Goal: Information Seeking & Learning: Learn about a topic

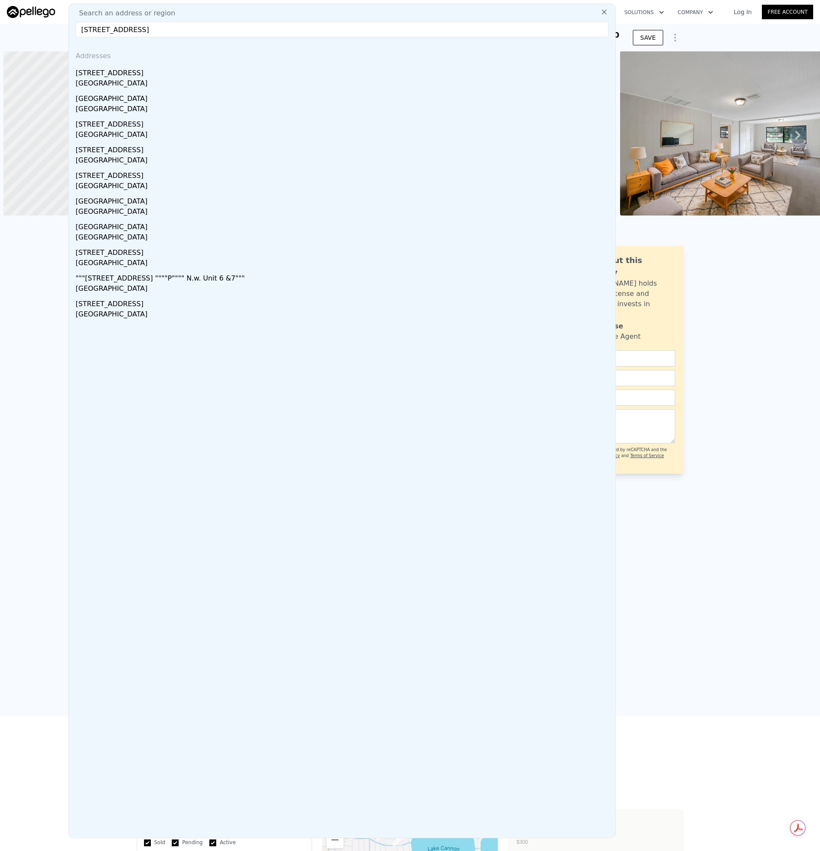
scroll to position [0, 3]
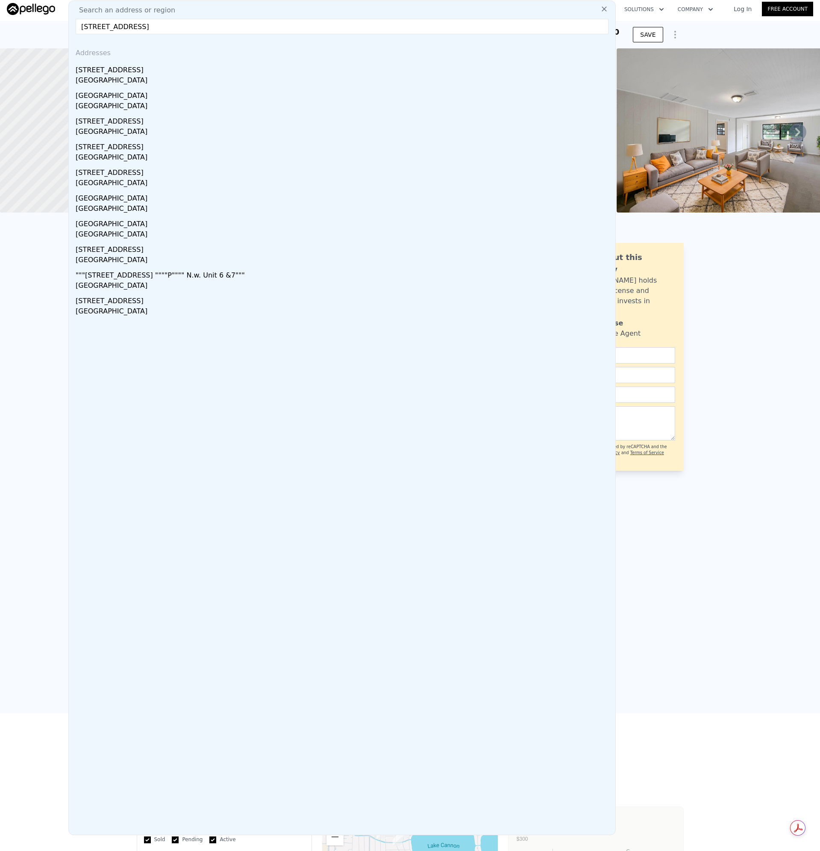
drag, startPoint x: 242, startPoint y: 32, endPoint x: -197, endPoint y: 23, distance: 438.6
click at [0, 23] on html "Search an address or region Search an address or region [STREET_ADDRESS] Addres…" at bounding box center [410, 425] width 820 height 851
paste input "[STREET_ADDRESS][PERSON_NAME]"
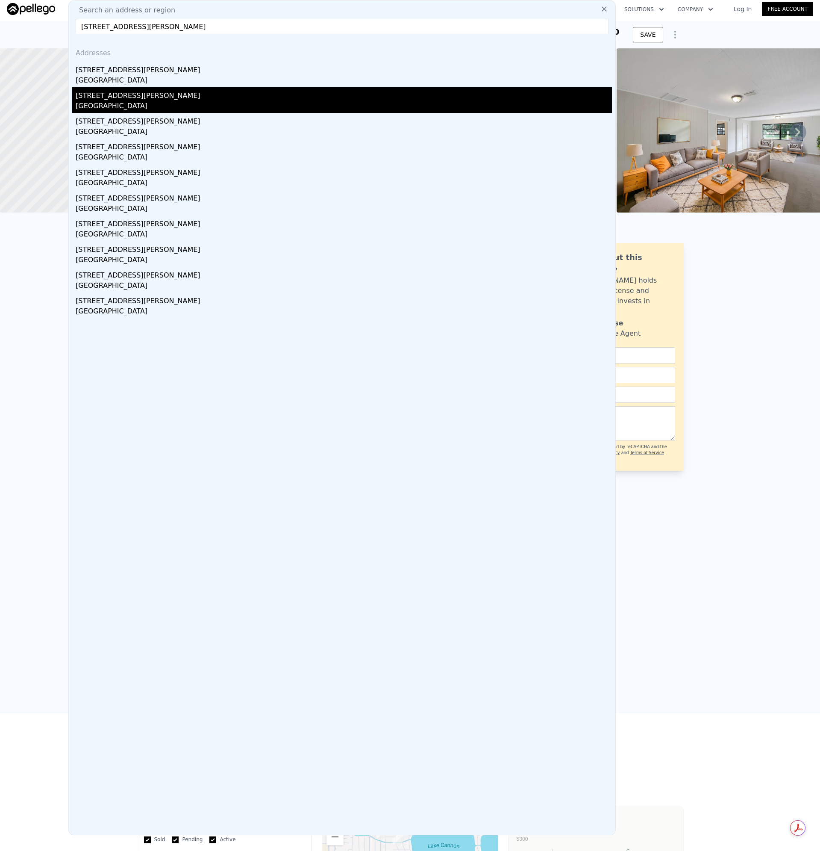
type input "[STREET_ADDRESS][PERSON_NAME]"
click at [106, 104] on div "[GEOGRAPHIC_DATA]" at bounding box center [344, 107] width 536 height 12
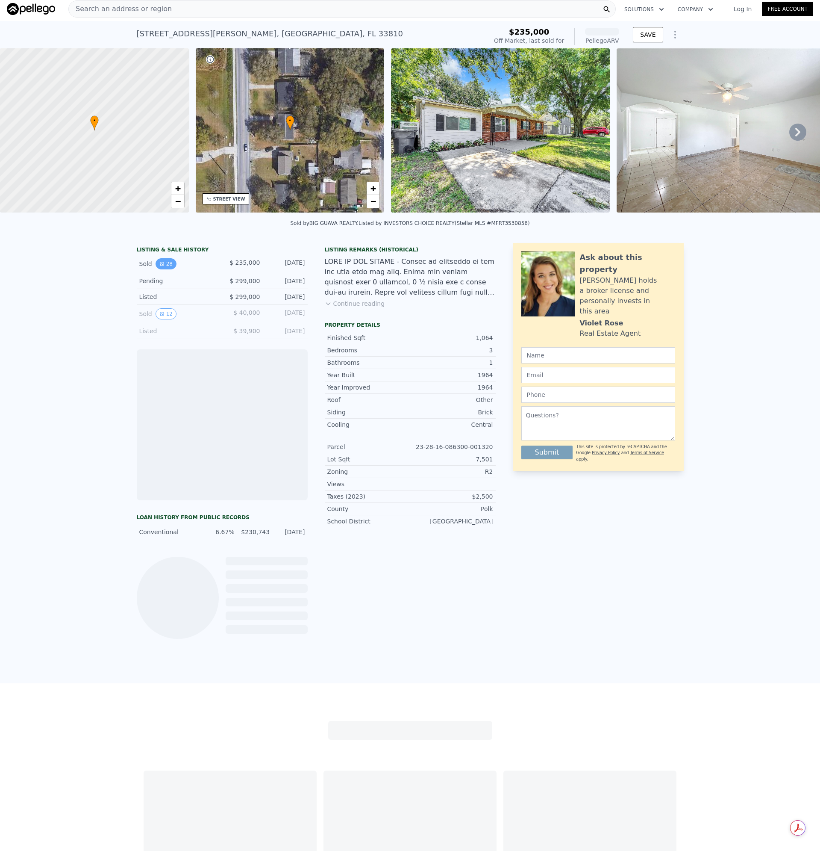
click at [163, 269] on button "28" at bounding box center [166, 263] width 21 height 11
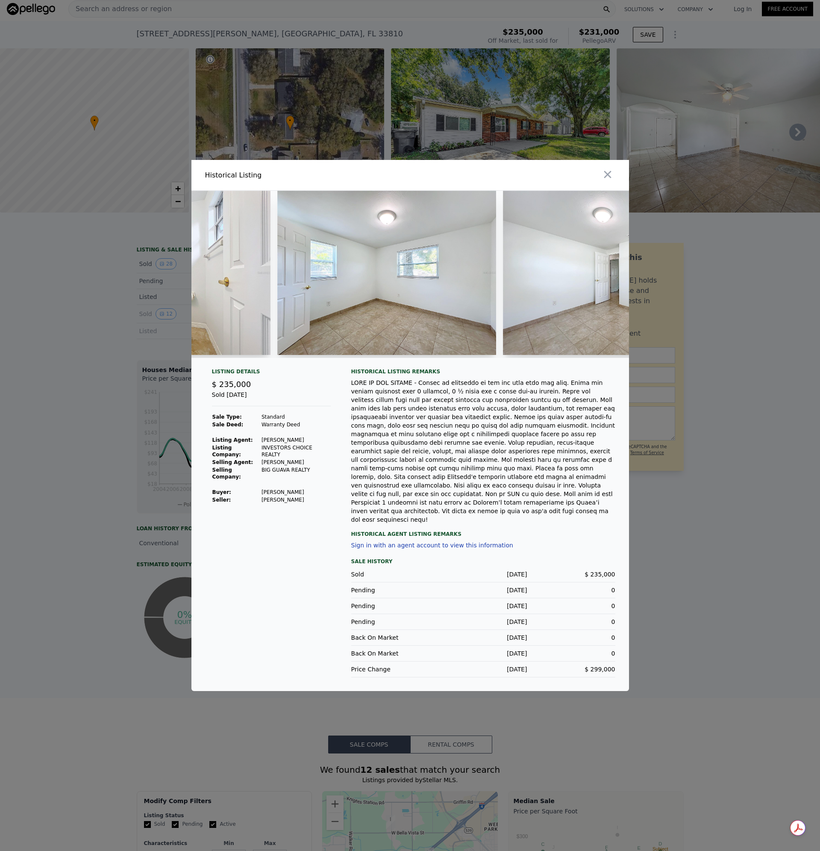
scroll to position [0, 1756]
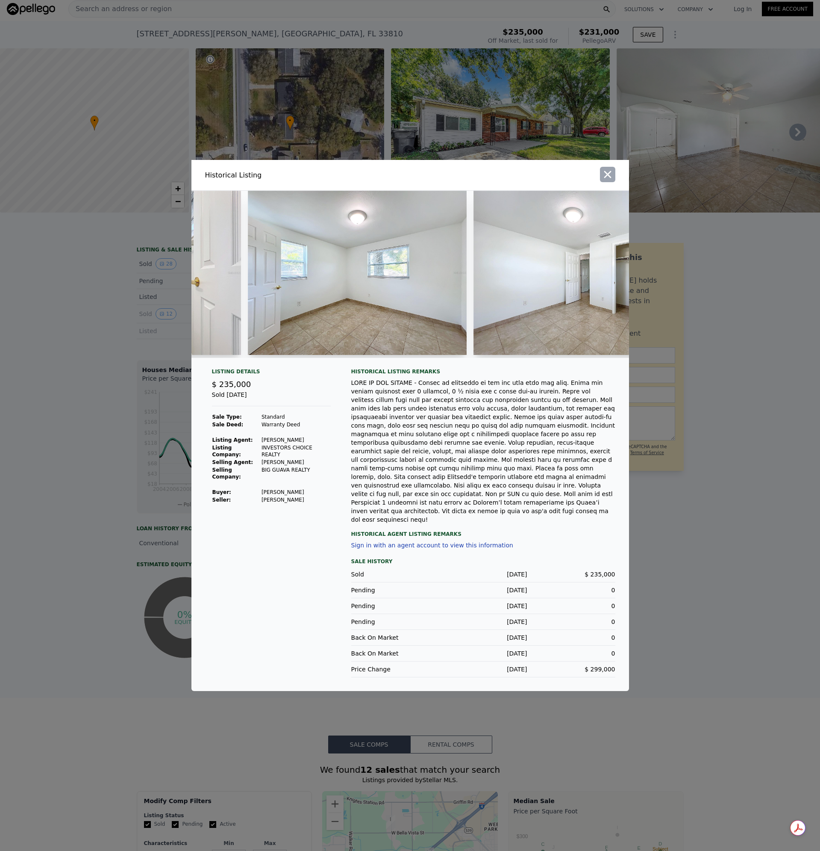
click at [612, 180] on icon "button" at bounding box center [608, 174] width 12 height 12
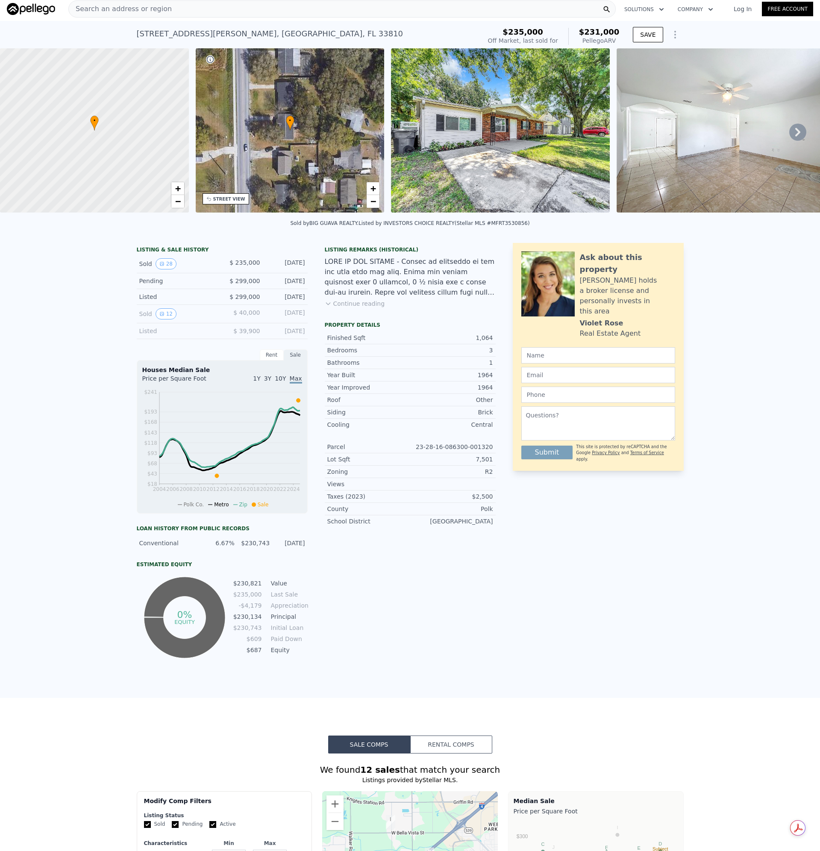
click at [208, 12] on div "Search an address or region" at bounding box center [342, 8] width 548 height 17
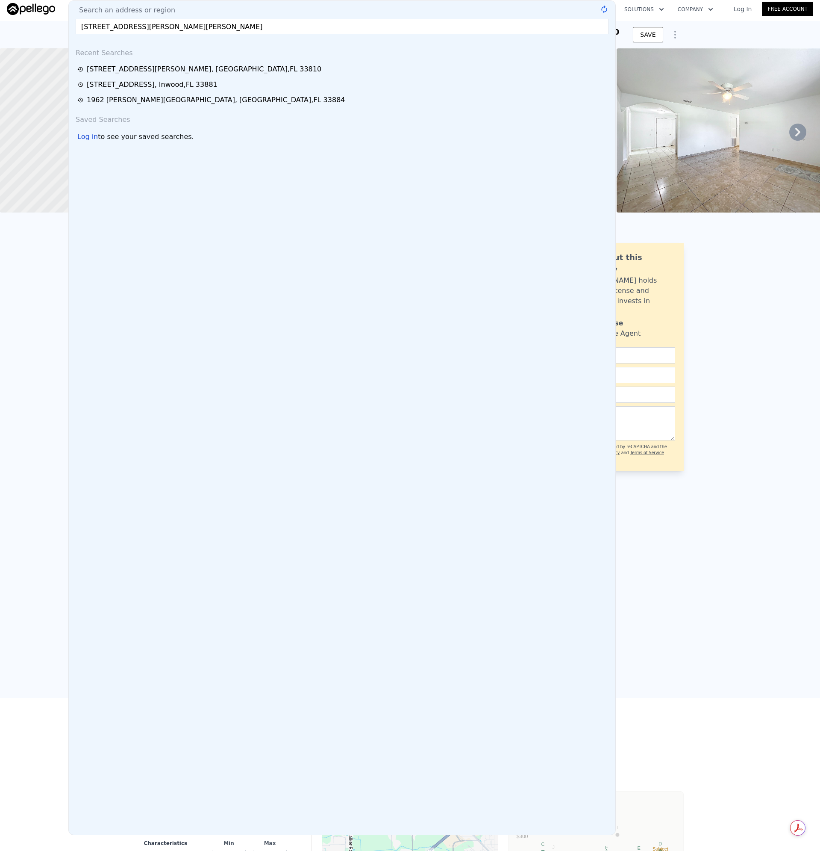
click at [199, 29] on input "[STREET_ADDRESS][PERSON_NAME][PERSON_NAME]" at bounding box center [342, 26] width 533 height 15
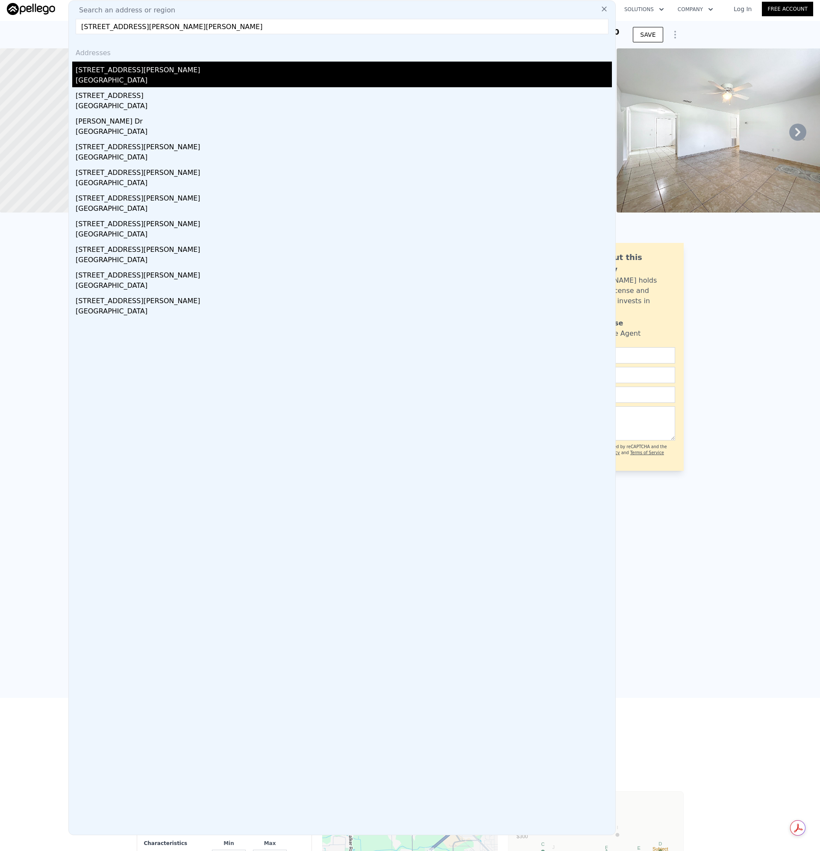
type input "[STREET_ADDRESS][PERSON_NAME][PERSON_NAME]"
click at [145, 77] on div "[GEOGRAPHIC_DATA]" at bounding box center [344, 81] width 536 height 12
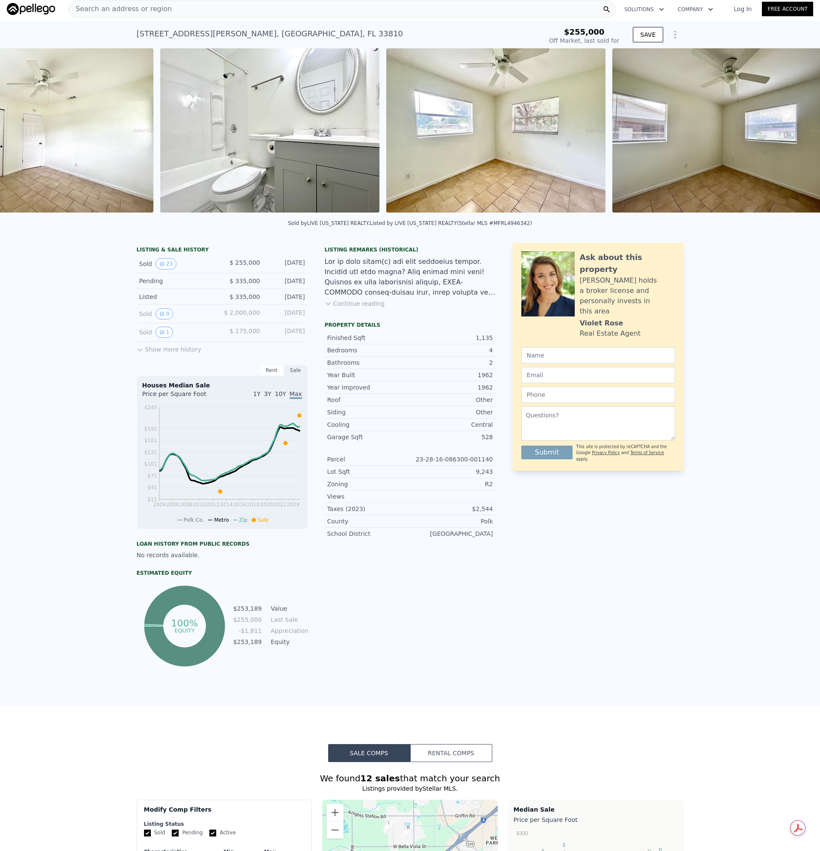
scroll to position [0, 1068]
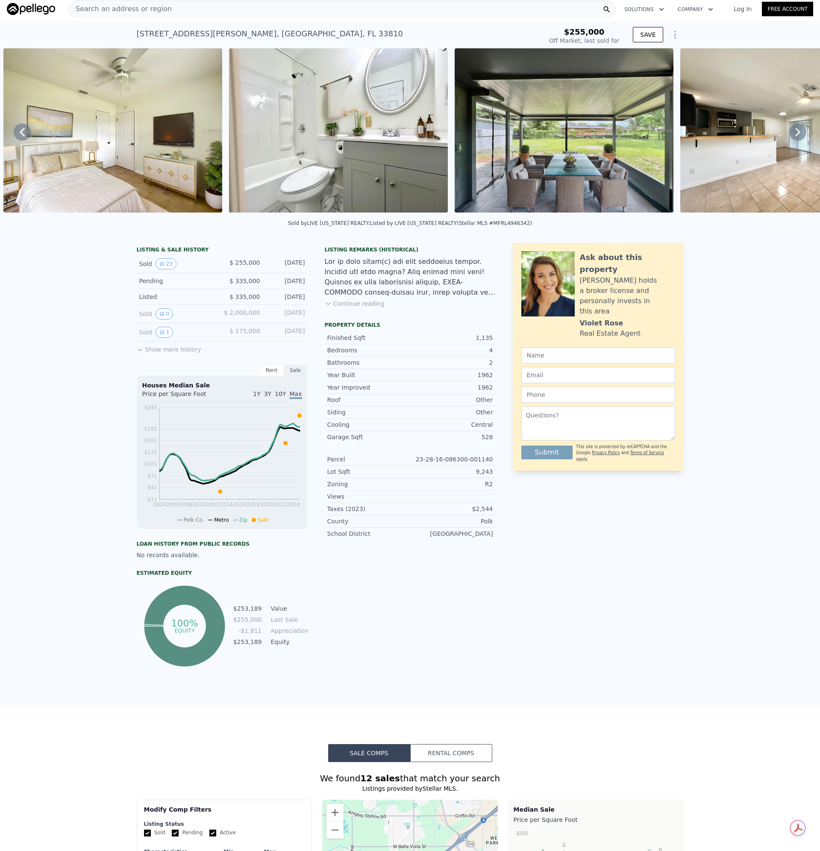
type input "$ 270,000"
type input "-$ 17,142"
click at [134, 4] on span "Search an address or region" at bounding box center [120, 9] width 103 height 10
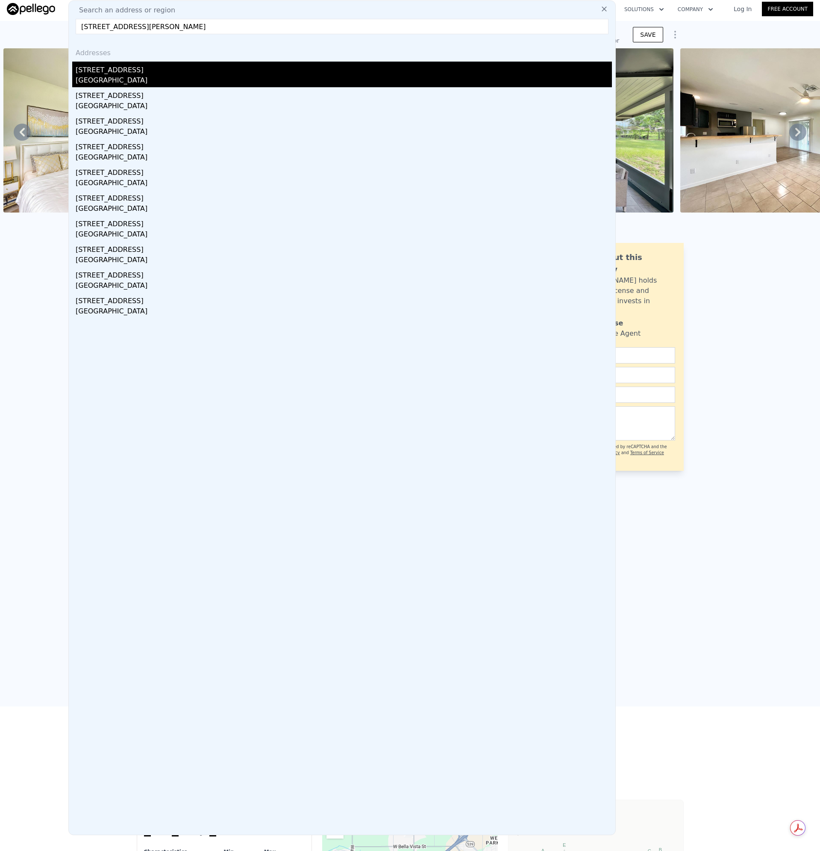
type input "[STREET_ADDRESS][PERSON_NAME]"
click at [90, 72] on div "[STREET_ADDRESS]" at bounding box center [344, 69] width 536 height 14
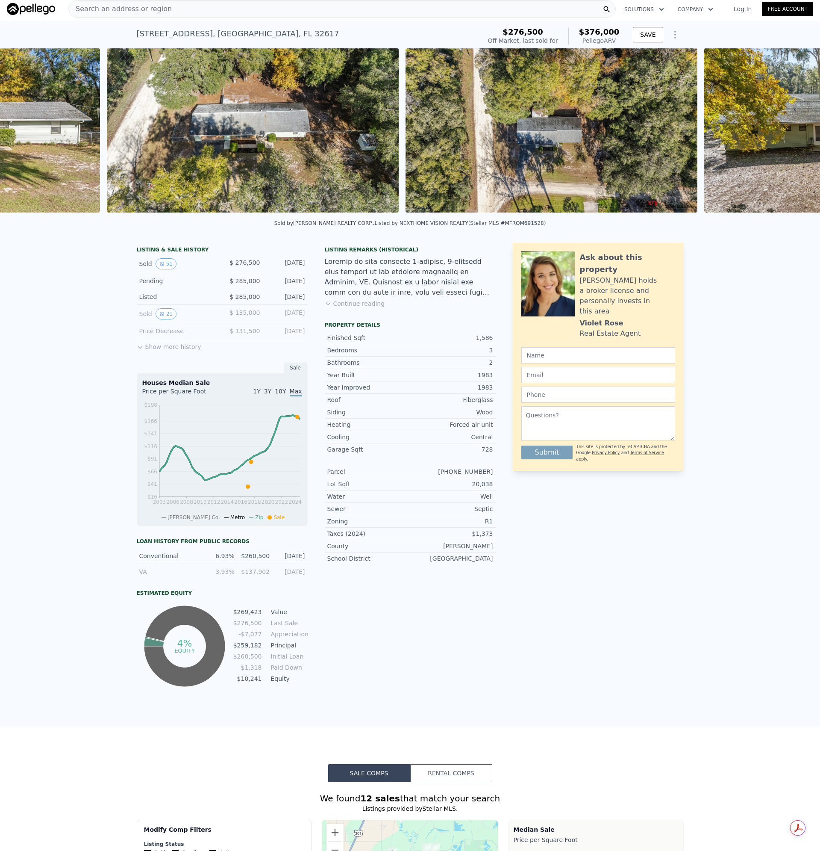
scroll to position [0, 10791]
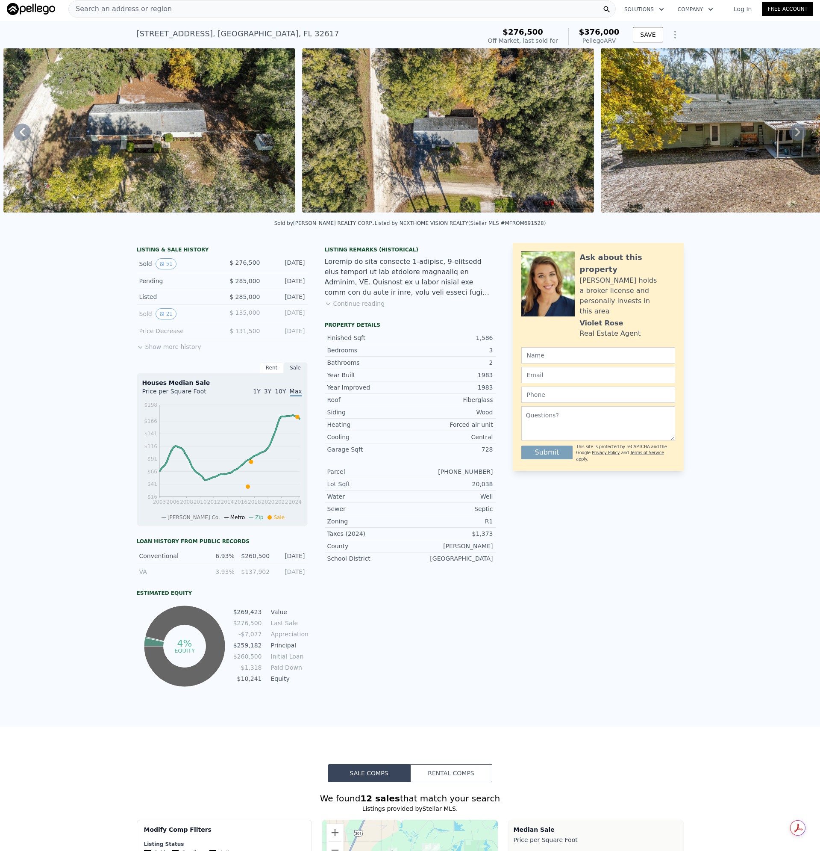
click at [199, 8] on div "Search an address or region" at bounding box center [342, 8] width 548 height 17
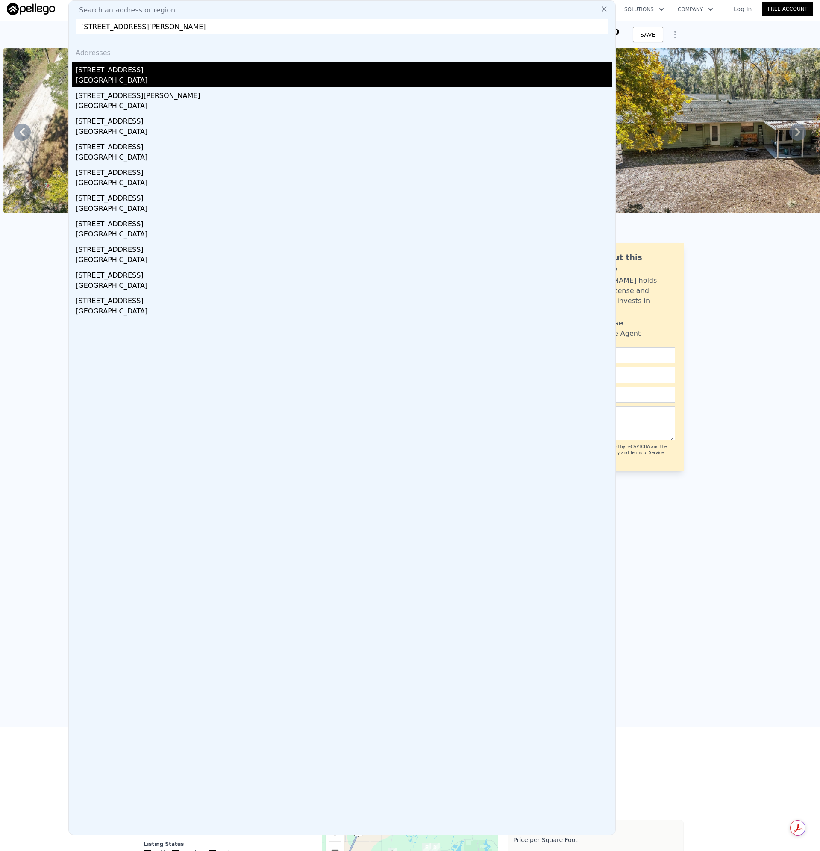
type input "[STREET_ADDRESS][PERSON_NAME]"
click at [108, 71] on div "[STREET_ADDRESS]" at bounding box center [344, 69] width 536 height 14
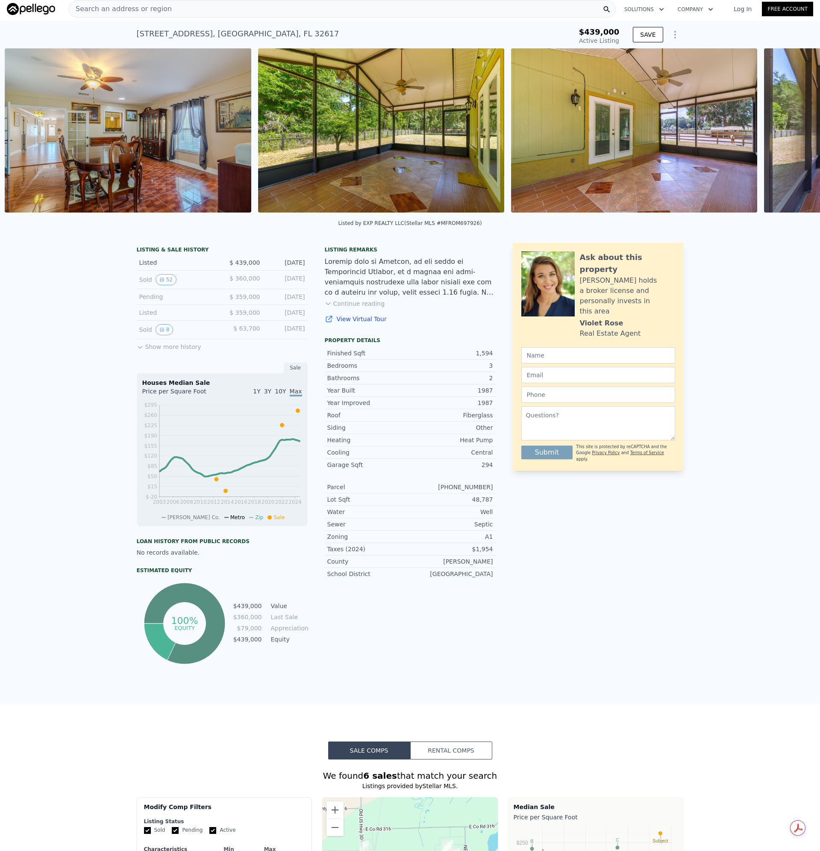
scroll to position [0, 5144]
